Goal: Task Accomplishment & Management: Manage account settings

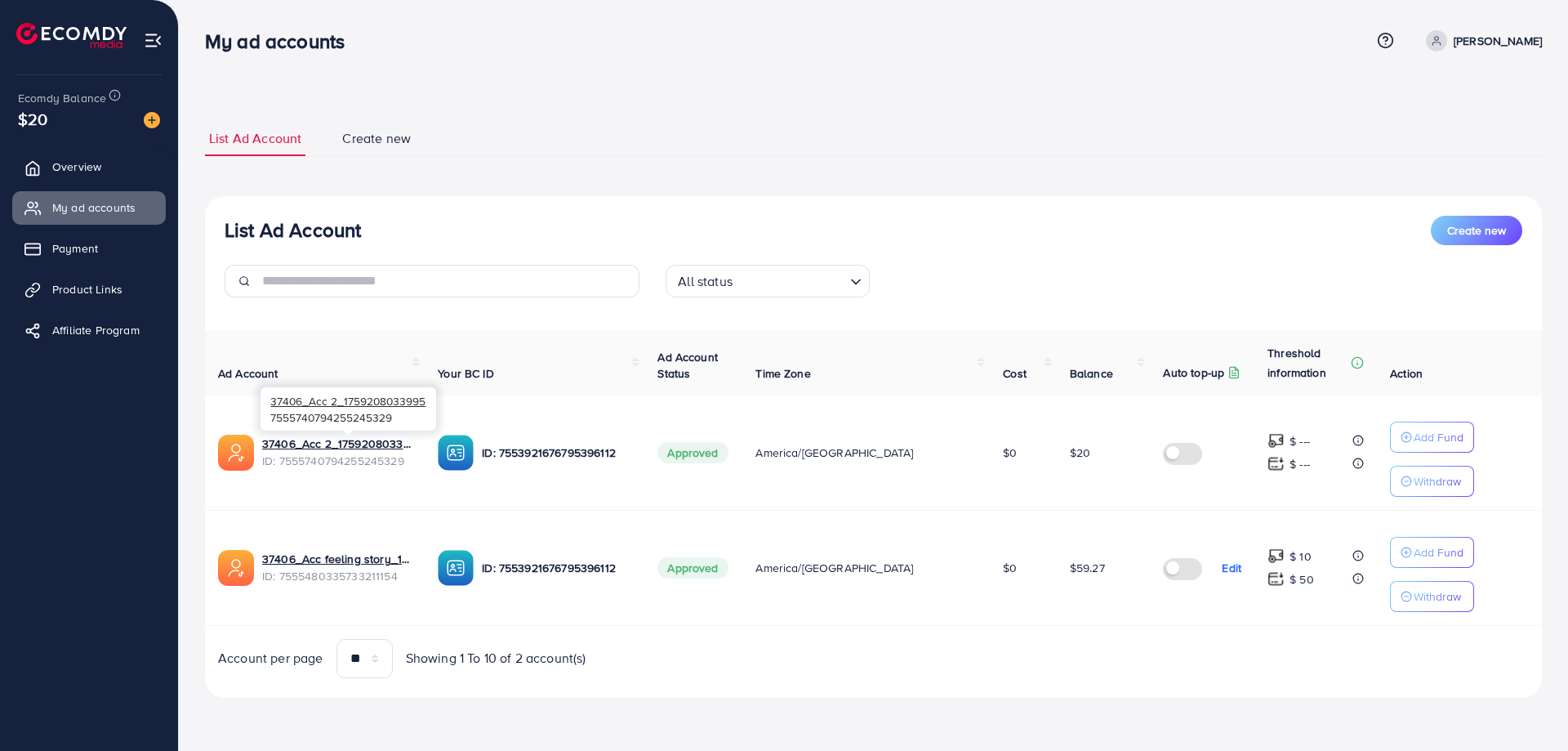
click at [326, 459] on span "ID: 7555740794255245329" at bounding box center [337, 461] width 149 height 17
copy span "7555740794255245329"
click at [101, 449] on ul "Overview My ad accounts Payment Product Links Affiliate Program" at bounding box center [89, 404] width 178 height 522
click at [929, 202] on div "List Ad Account Create new All status Loading... Ad Account Your BC ID Ad Accou…" at bounding box center [874, 447] width 1337 height 502
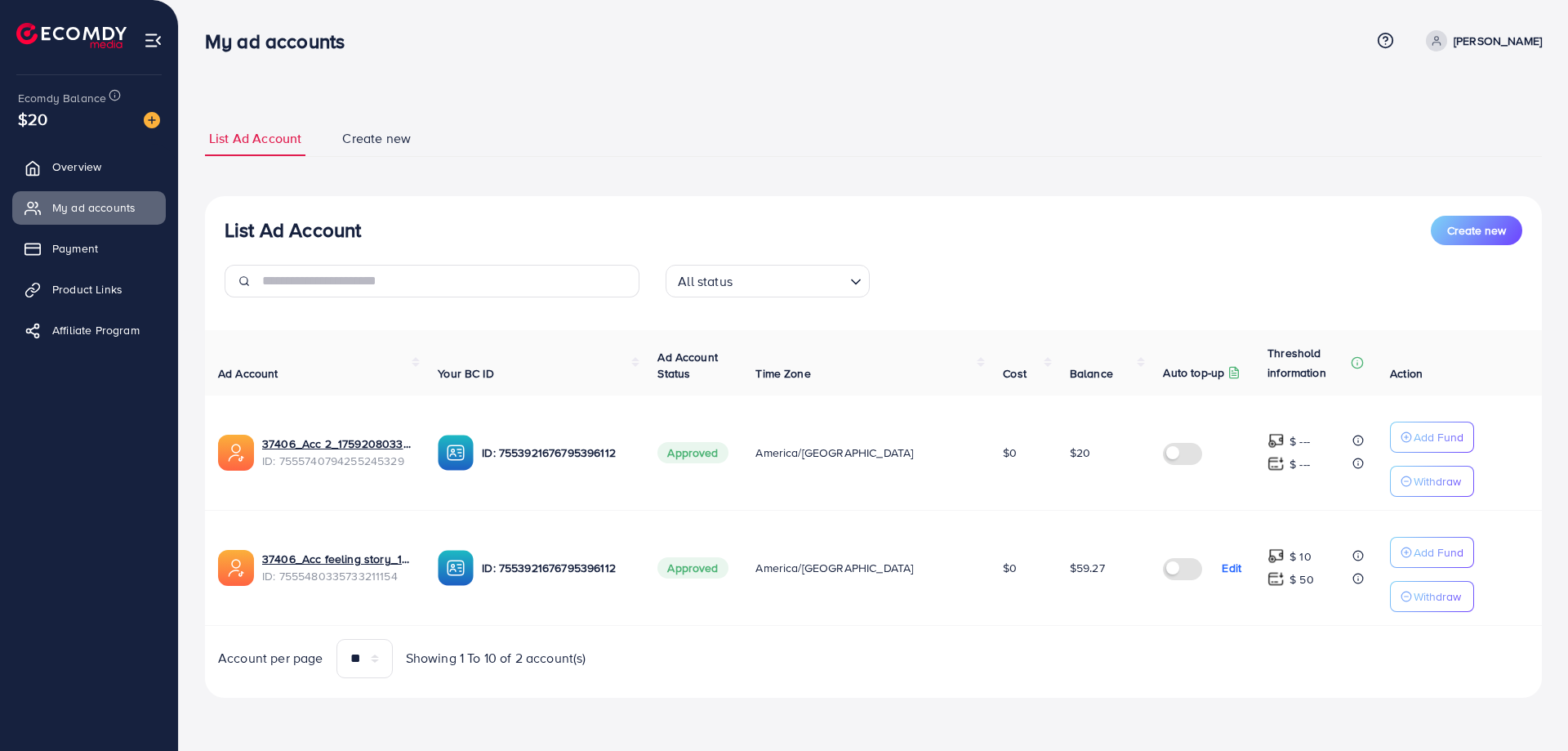
click at [1488, 49] on p "[PERSON_NAME]" at bounding box center [1498, 41] width 88 height 20
click at [553, 454] on p "ID: 7553921676795396112" at bounding box center [556, 452] width 149 height 20
copy p "7553921676795396112"
click at [575, 457] on p "ID: 7553921676795396112" at bounding box center [556, 452] width 149 height 20
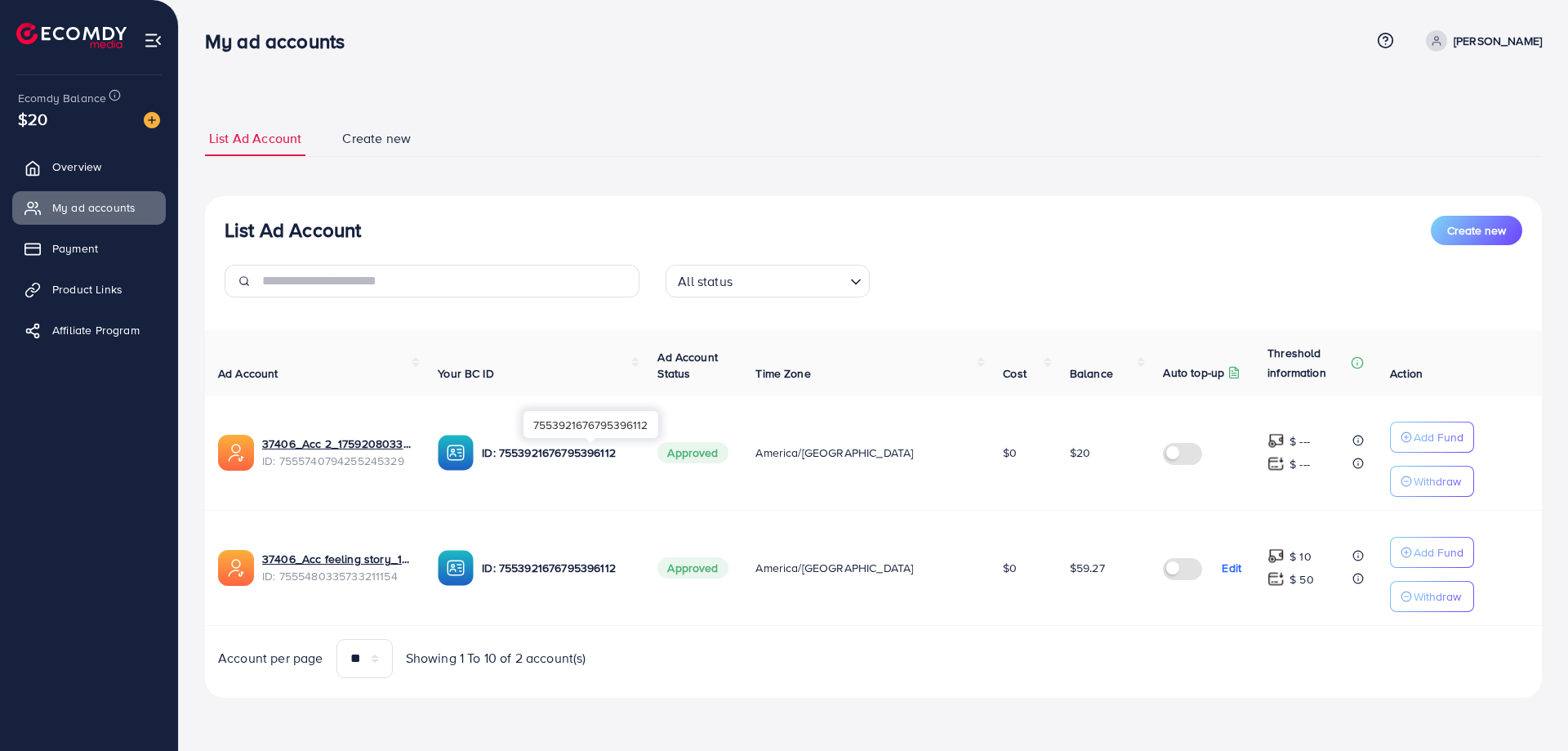
click at [575, 457] on p "ID: 7553921676795396112" at bounding box center [556, 452] width 149 height 20
copy p "7553921676795396112"
